Goal: Information Seeking & Learning: Learn about a topic

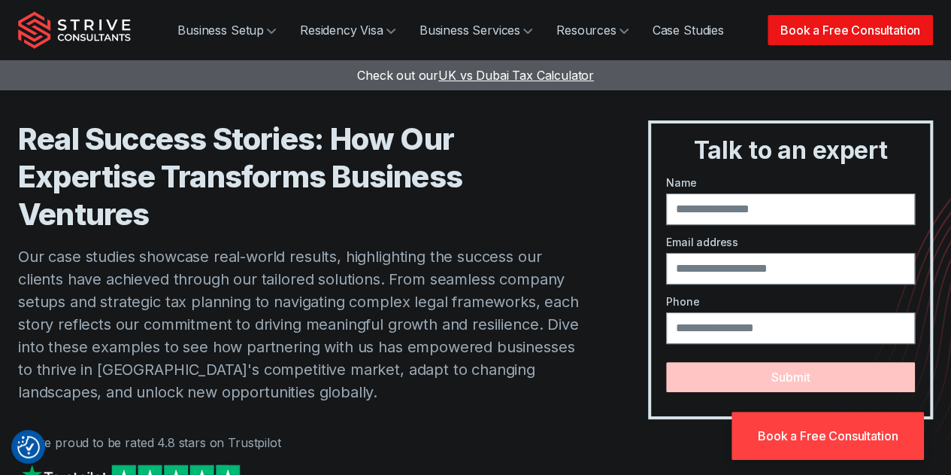
click at [897, 25] on link "Book a Free Consultation" at bounding box center [850, 30] width 165 height 30
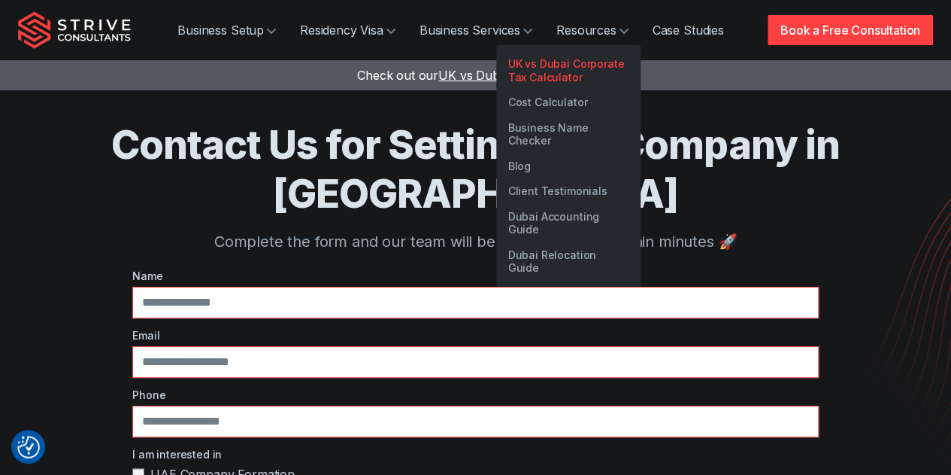
click at [568, 76] on link "UK vs Dubai Corporate Tax Calculator" at bounding box center [568, 70] width 144 height 38
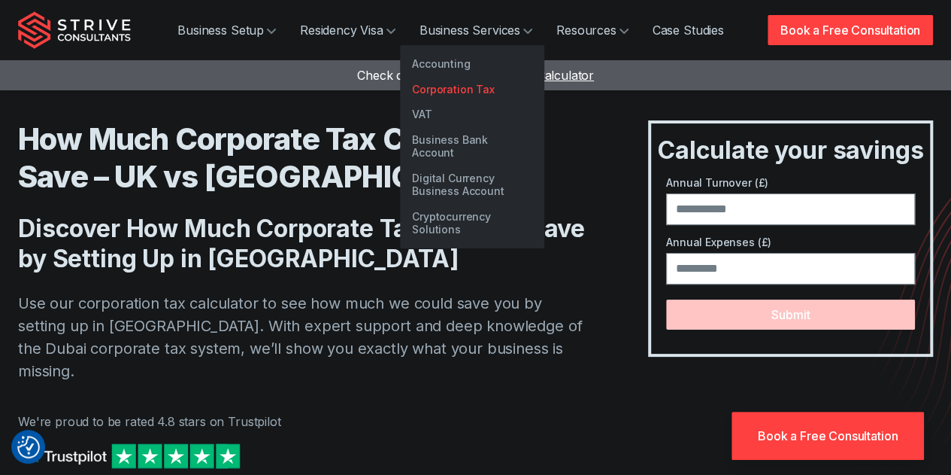
click at [481, 86] on link "Corporation Tax" at bounding box center [472, 90] width 144 height 26
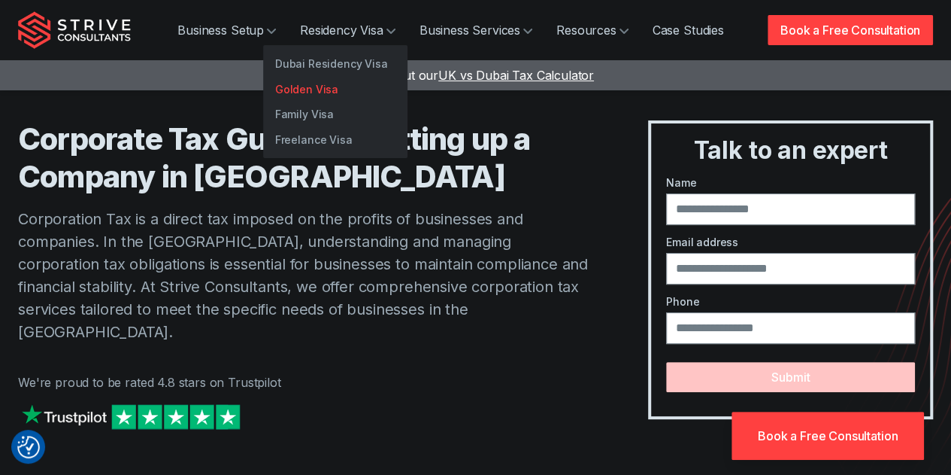
click at [333, 83] on link "Golden Visa" at bounding box center [335, 90] width 144 height 26
